Goal: Task Accomplishment & Management: Complete application form

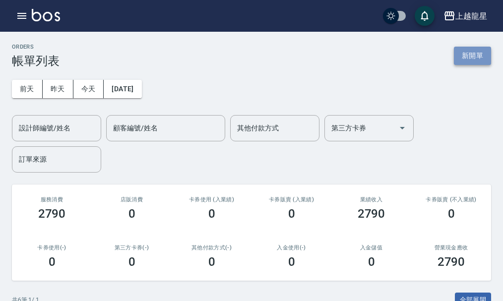
click at [476, 51] on button "新開單" at bounding box center [472, 56] width 37 height 18
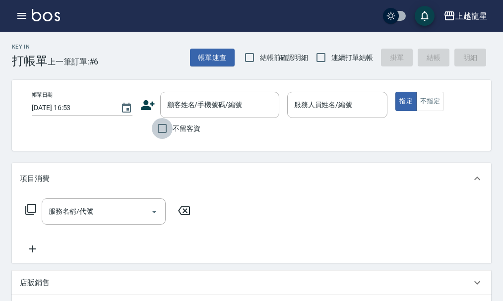
click at [162, 130] on input "不留客資" at bounding box center [162, 128] width 21 height 21
checkbox input "true"
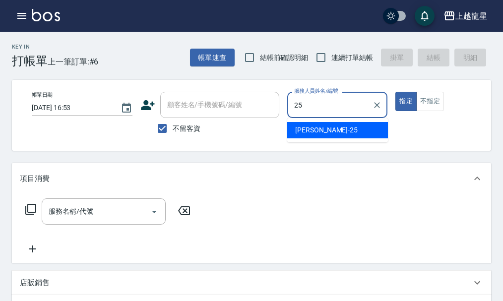
click at [338, 129] on div "淑雲 -25" at bounding box center [337, 130] width 101 height 16
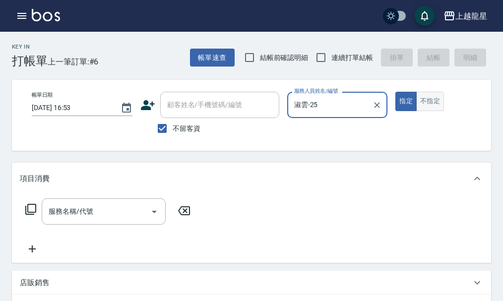
type input "淑雲-25"
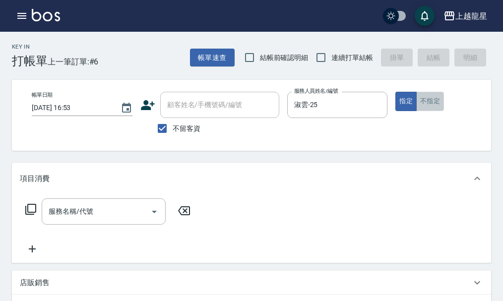
click at [428, 105] on button "不指定" at bounding box center [430, 101] width 28 height 19
click at [108, 225] on div "服務名稱/代號" at bounding box center [104, 211] width 124 height 26
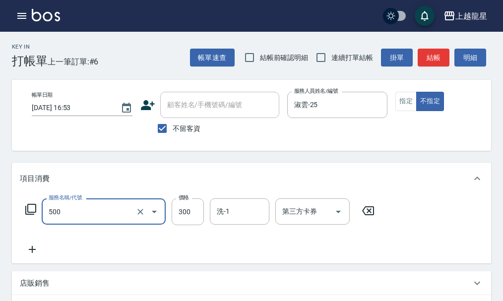
type input "一般洗髮(500)"
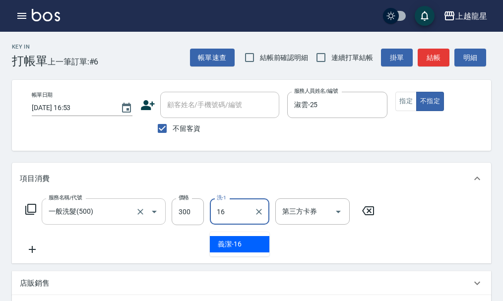
type input "義潔-16"
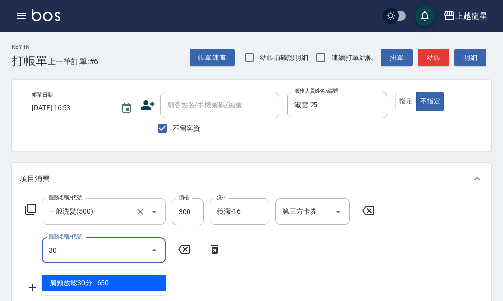
type input "304"
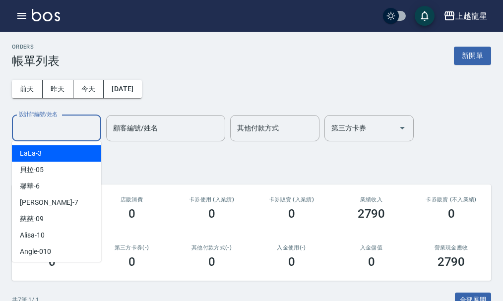
click at [69, 129] on input "設計師編號/姓名" at bounding box center [56, 128] width 80 height 17
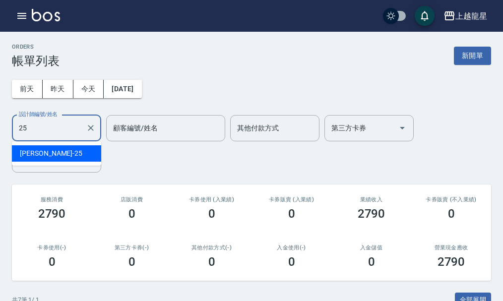
click at [70, 150] on div "淑雲 -25" at bounding box center [56, 153] width 89 height 16
type input "淑雲-25"
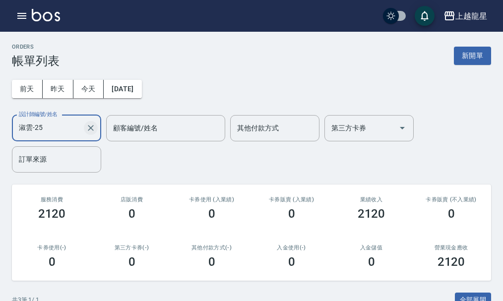
click at [91, 126] on icon "Clear" at bounding box center [91, 128] width 10 height 10
click at [45, 15] on img at bounding box center [46, 15] width 28 height 12
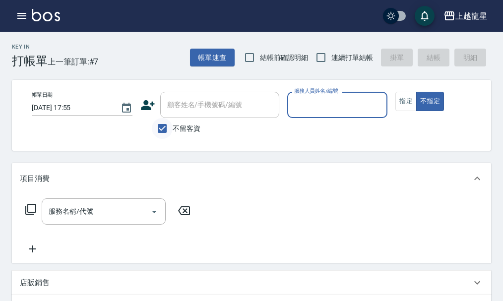
click at [169, 125] on input "不留客資" at bounding box center [162, 128] width 21 height 21
checkbox input "false"
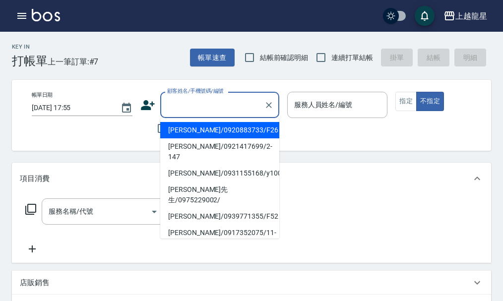
click at [190, 110] on div "顧客姓名/手機號碼/編號 顧客姓名/手機號碼/編號" at bounding box center [219, 105] width 119 height 26
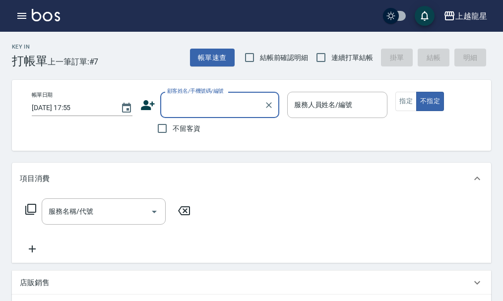
click at [187, 106] on input "顧客姓名/手機號碼/編號" at bounding box center [212, 104] width 95 height 17
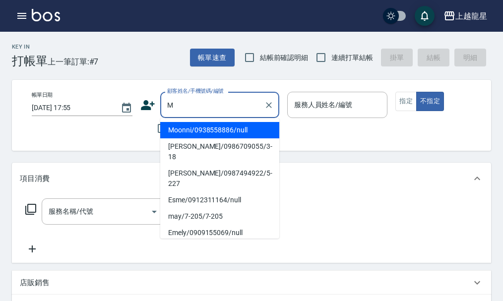
click at [187, 135] on li "Moonni/0938558886/null" at bounding box center [219, 130] width 119 height 16
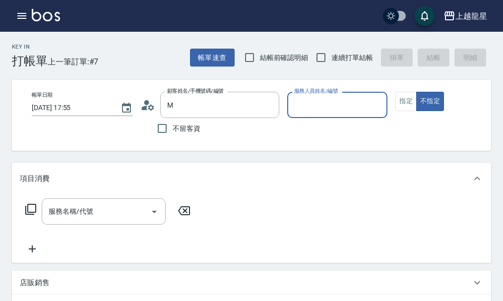
type input "Moonni/0938558886/null"
click at [335, 108] on input "服務人員姓名/編號" at bounding box center [338, 104] width 92 height 17
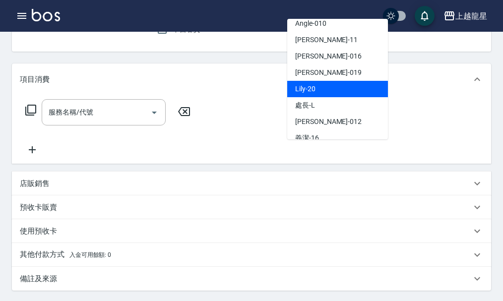
scroll to position [99, 0]
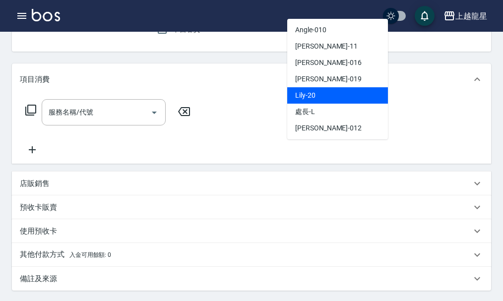
click at [324, 95] on div "Lily -20" at bounding box center [337, 95] width 101 height 16
type input "Lily-20"
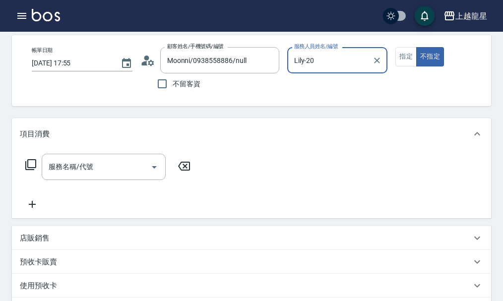
scroll to position [0, 0]
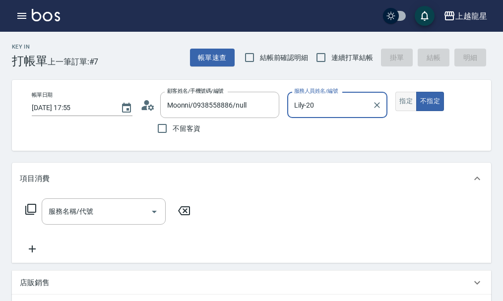
drag, startPoint x: 414, startPoint y: 104, endPoint x: 395, endPoint y: 107, distance: 18.5
click at [414, 104] on button "指定" at bounding box center [405, 101] width 21 height 19
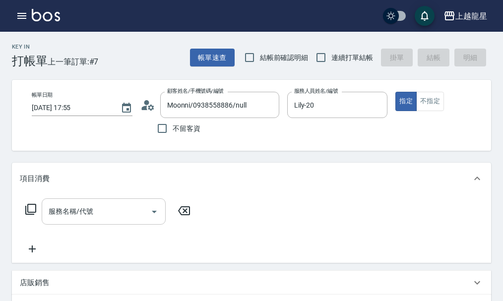
click at [54, 216] on div "服務名稱/代號 服務名稱/代號" at bounding box center [104, 211] width 124 height 26
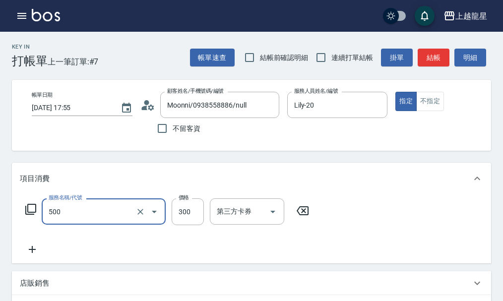
type input "一般洗髮(500)"
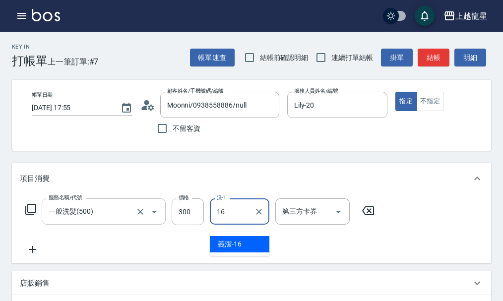
type input "義潔-16"
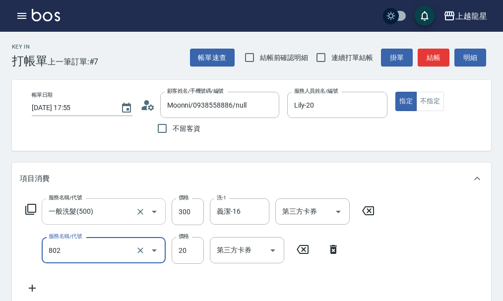
type input "[PERSON_NAME](802)"
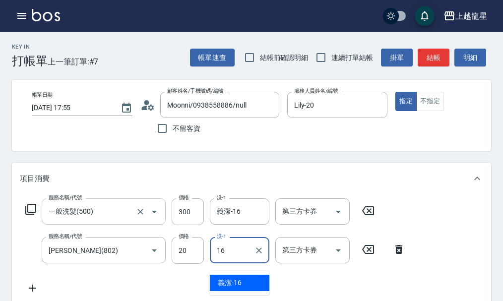
type input "義潔-16"
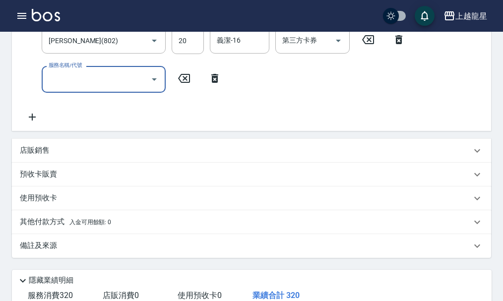
scroll to position [302, 0]
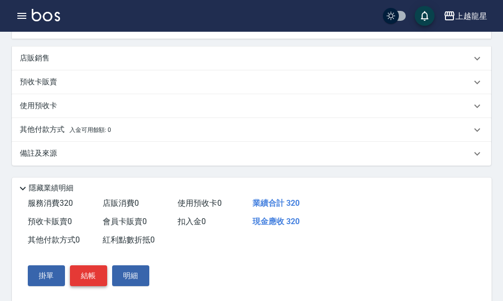
click at [98, 286] on button "結帳" at bounding box center [88, 275] width 37 height 21
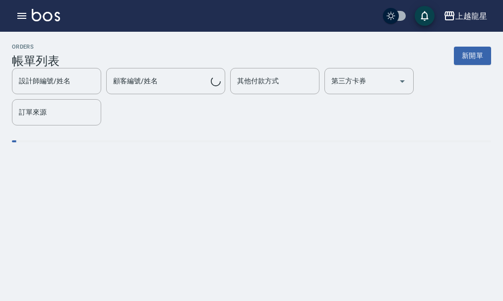
click at [43, 20] on img at bounding box center [46, 15] width 28 height 12
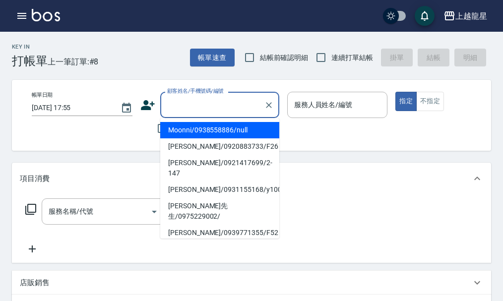
click at [200, 101] on input "顧客姓名/手機號碼/編號" at bounding box center [212, 104] width 95 height 17
click at [183, 133] on li "Moonni/0938558886/null" at bounding box center [219, 130] width 119 height 16
type input "Moonni/0938558886/null"
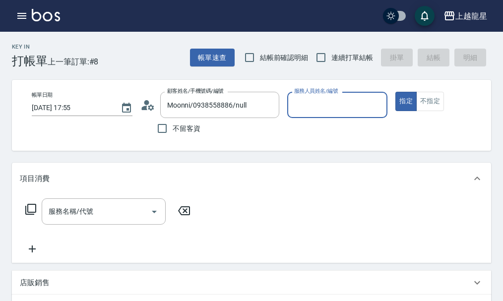
click at [144, 103] on icon at bounding box center [147, 105] width 15 height 15
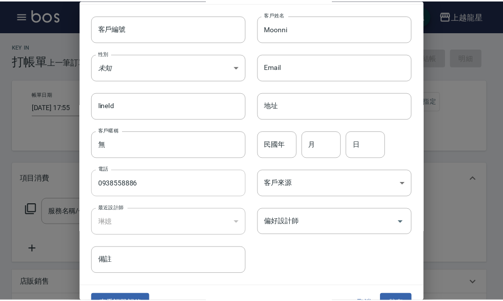
scroll to position [43, 0]
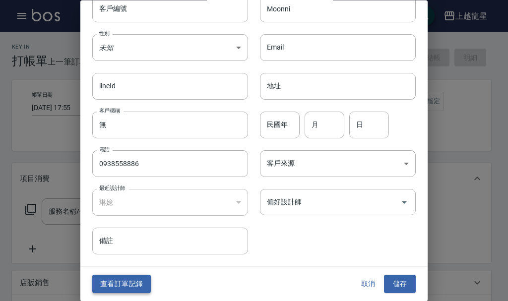
click at [129, 284] on button "查看訂單記錄" at bounding box center [121, 284] width 59 height 18
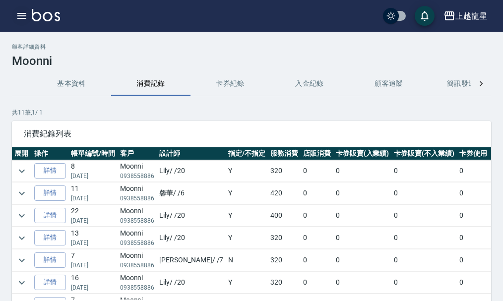
click at [22, 15] on icon "button" at bounding box center [22, 16] width 12 height 12
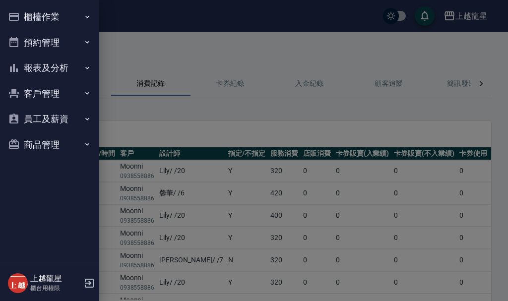
click at [27, 14] on button "櫃檯作業" at bounding box center [49, 17] width 91 height 26
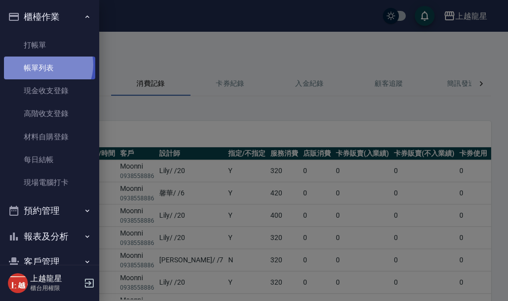
click at [44, 65] on link "帳單列表" at bounding box center [49, 68] width 91 height 23
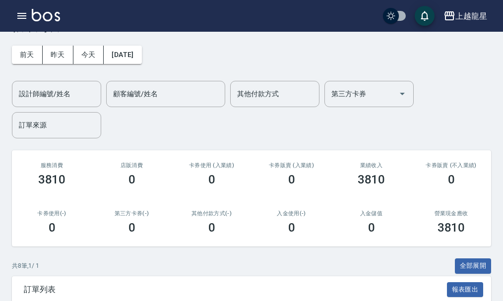
scroll to position [99, 0]
